Goal: Use online tool/utility: Utilize a website feature to perform a specific function

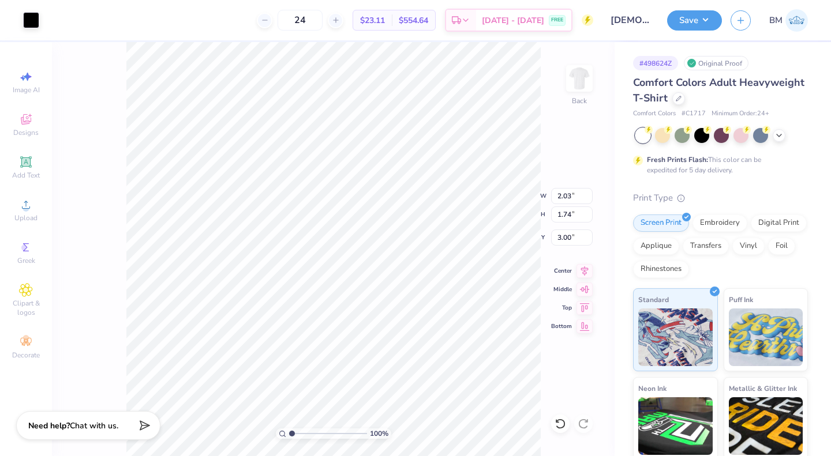
type input "2.03"
type input "1.74"
type input "3.81"
type input "2.63"
type input "2.26"
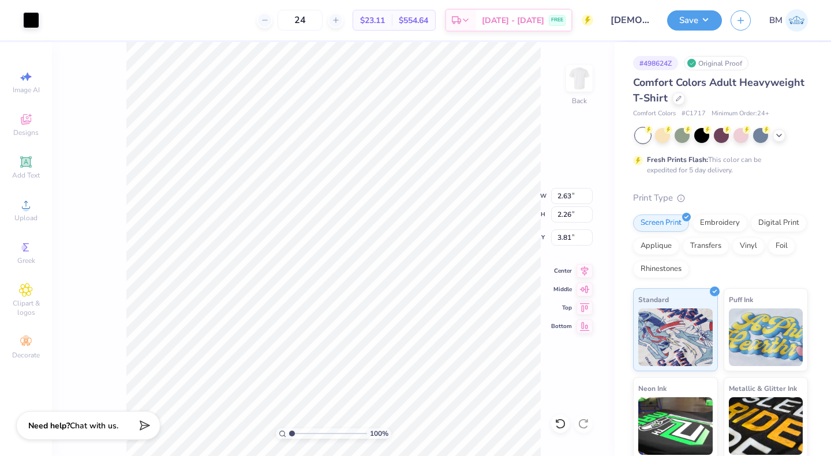
type input "2.29"
type input "1.97"
type input "9.80"
type input "8.42"
click at [580, 74] on img at bounding box center [579, 78] width 46 height 46
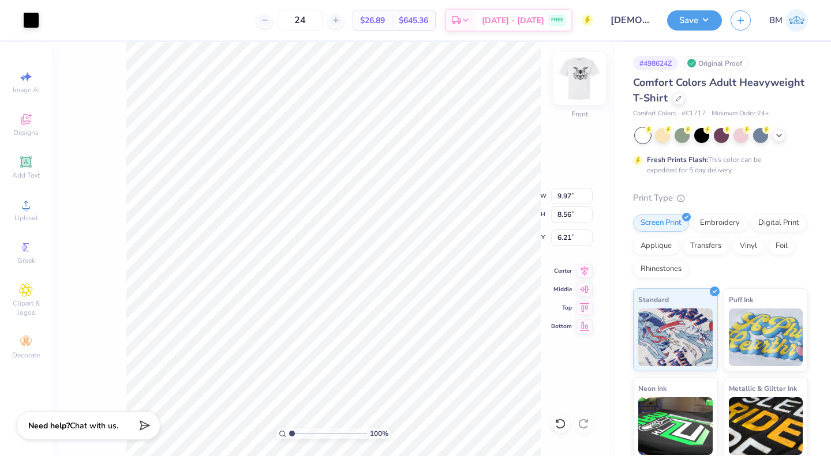
type input "11.86"
type input "10.18"
type input "3.57"
click at [576, 85] on img at bounding box center [579, 78] width 46 height 46
click at [586, 76] on img at bounding box center [579, 78] width 46 height 46
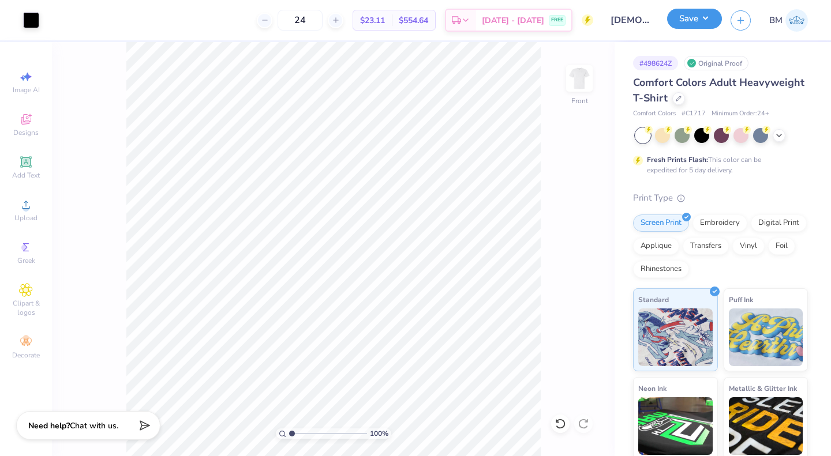
click at [685, 17] on button "Save" at bounding box center [694, 19] width 55 height 20
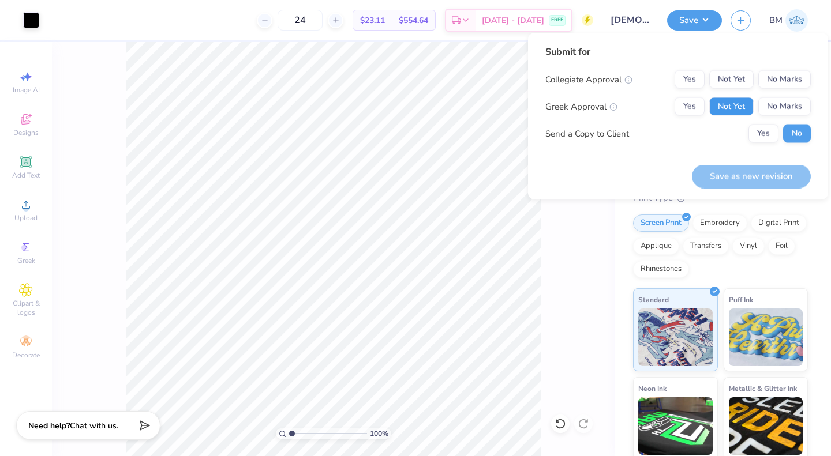
click at [731, 110] on button "Not Yet" at bounding box center [731, 106] width 44 height 18
click at [790, 78] on button "No Marks" at bounding box center [784, 79] width 52 height 18
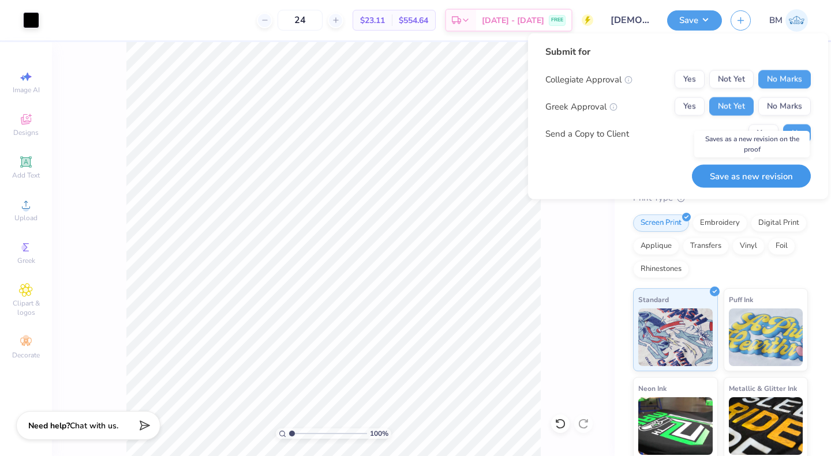
click at [745, 168] on button "Save as new revision" at bounding box center [751, 176] width 119 height 24
